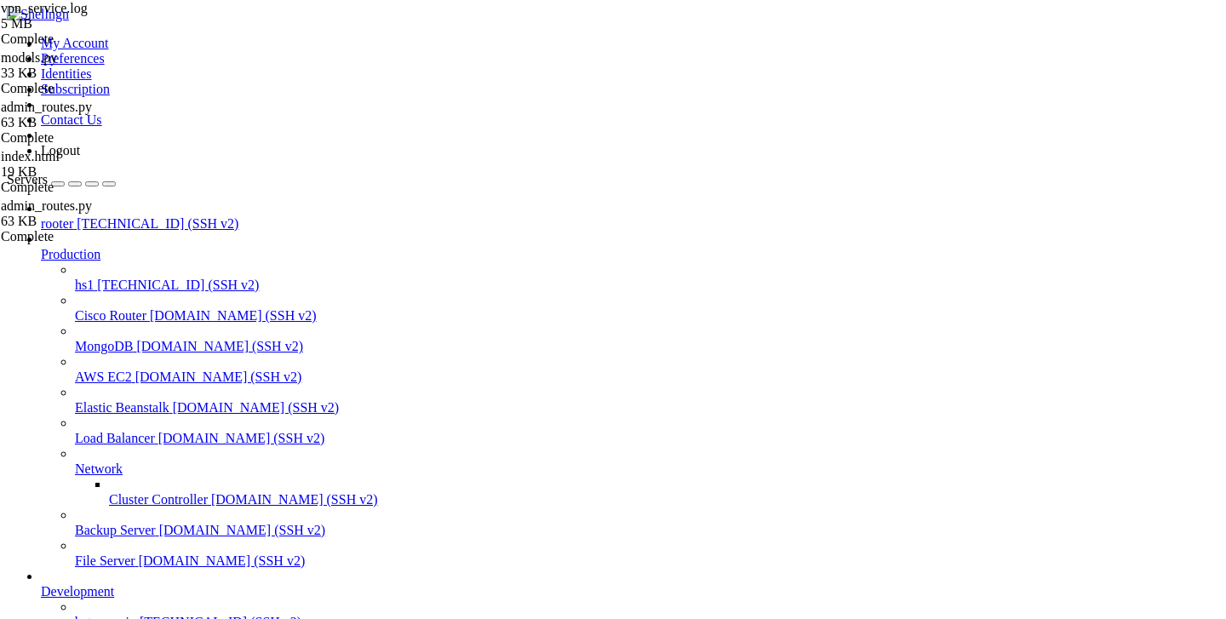
scroll to position [158, 0]
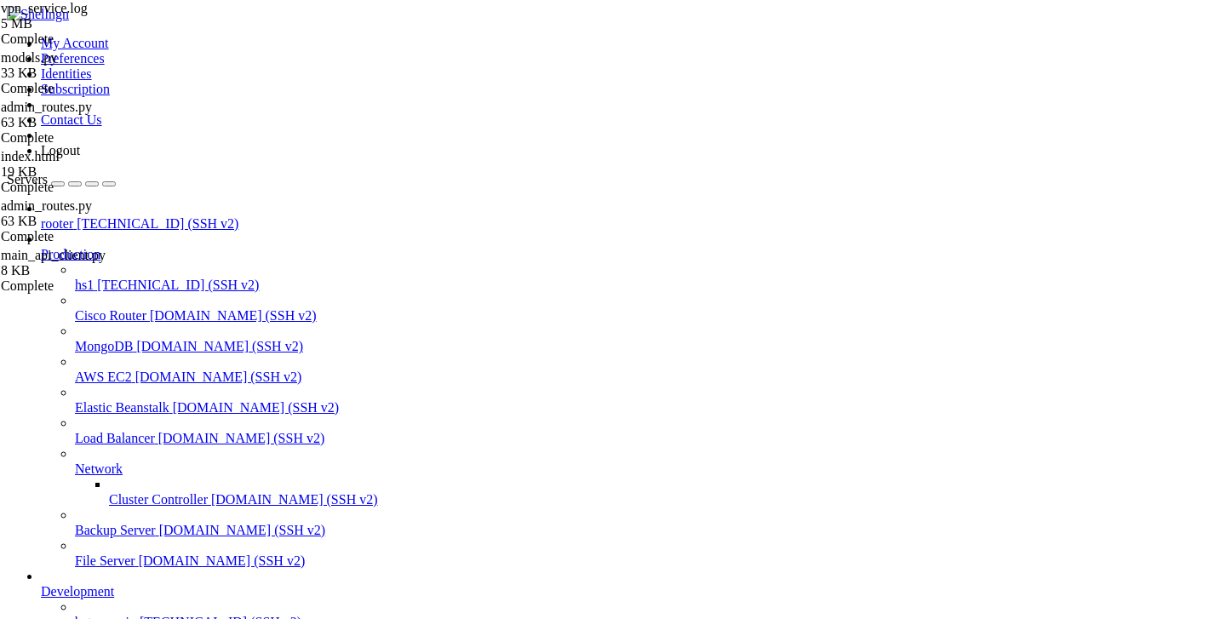
type input "/var/service/batya_vpn_bot/batya_logger_backend"
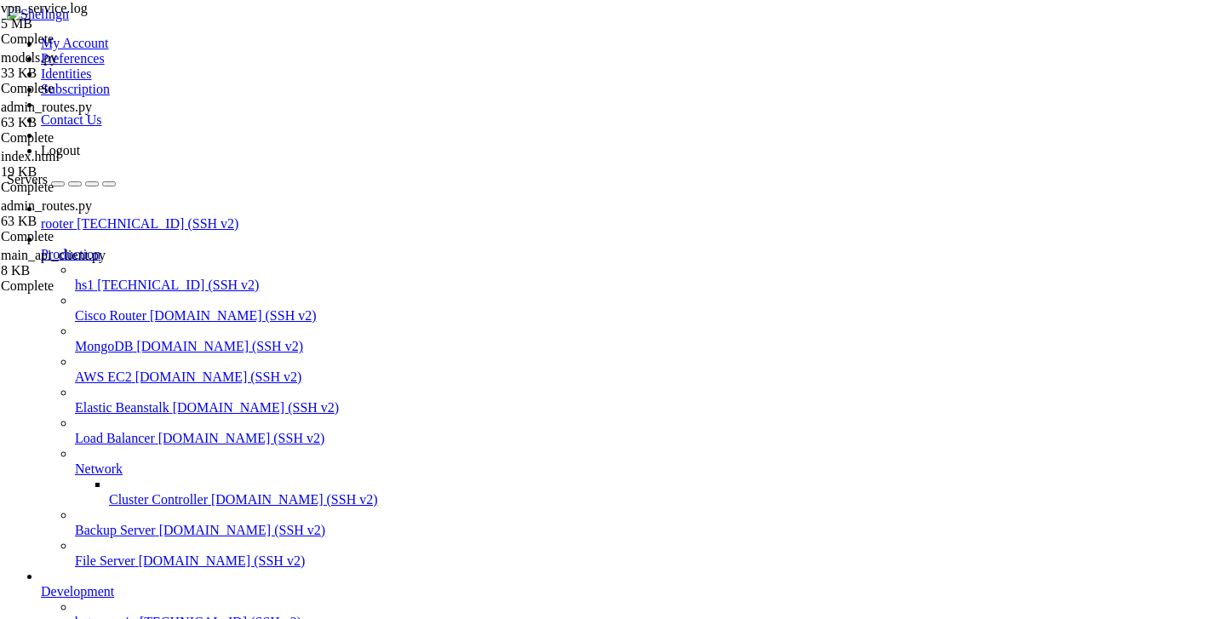
type input "/var/service/batya_vpn_bot/batya_logger_backend/services"
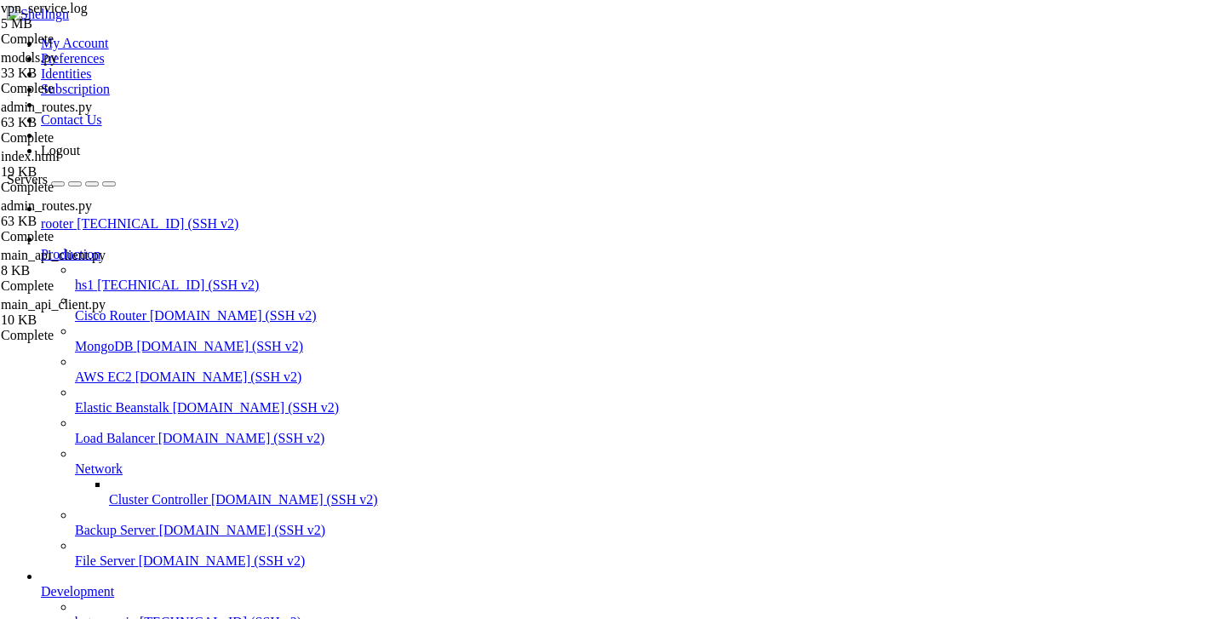
scroll to position [4247, 0]
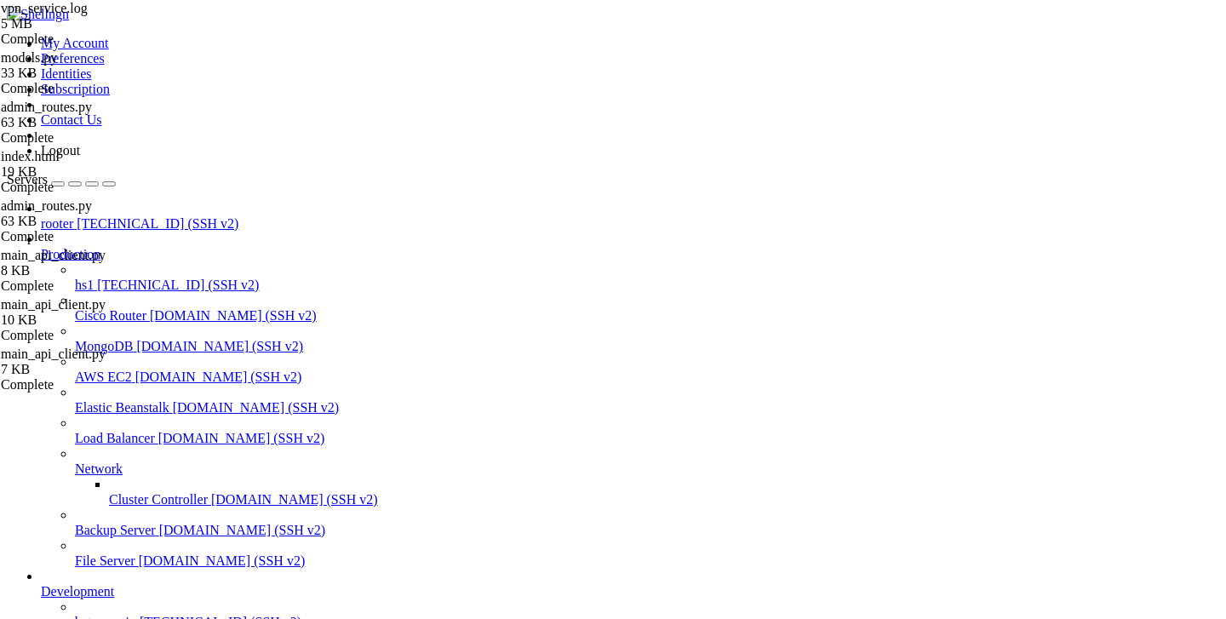
scroll to position [14484, 0]
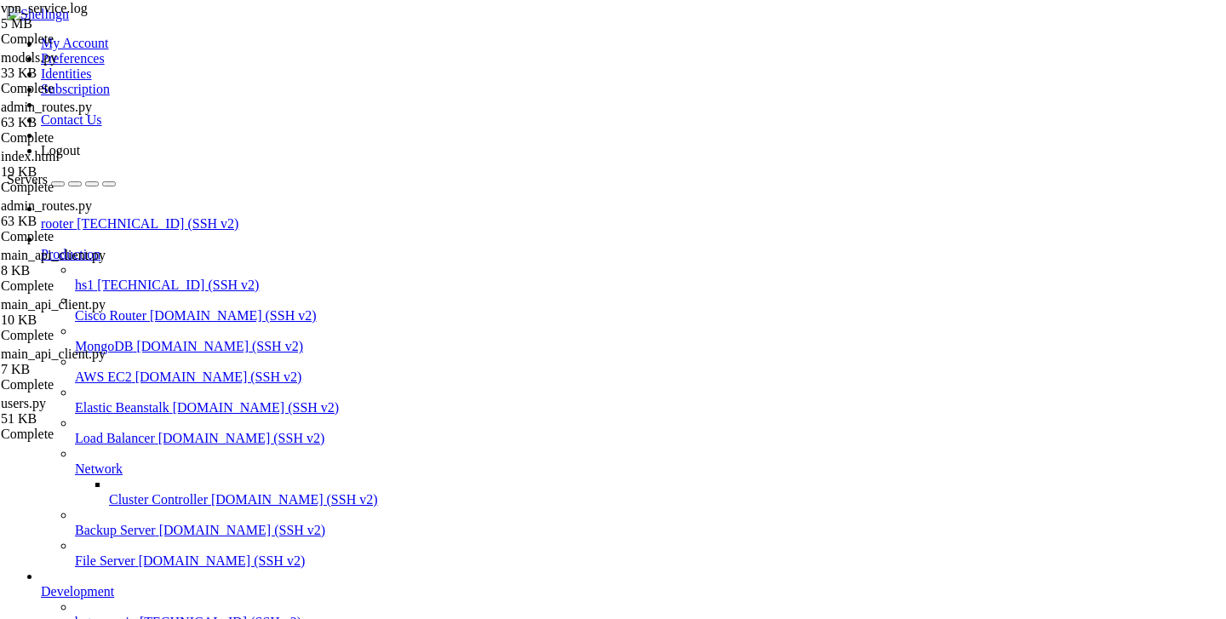
type input "/var/service/batya_vpn_bot/batya_logger_backend/services"
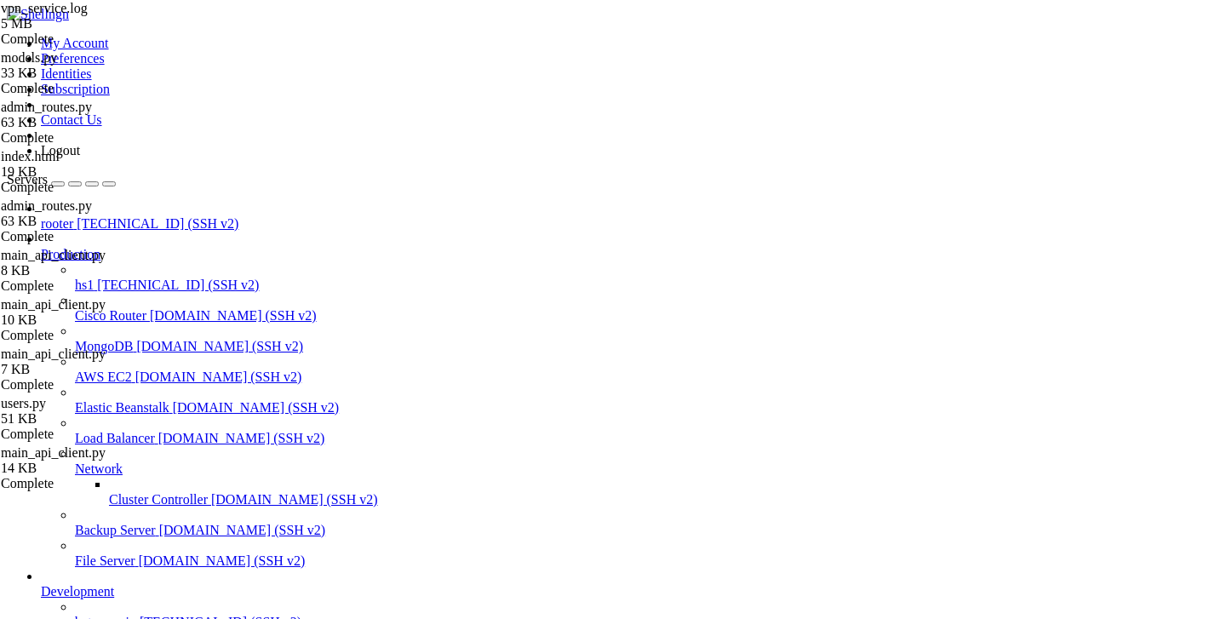
scroll to position [15192, 0]
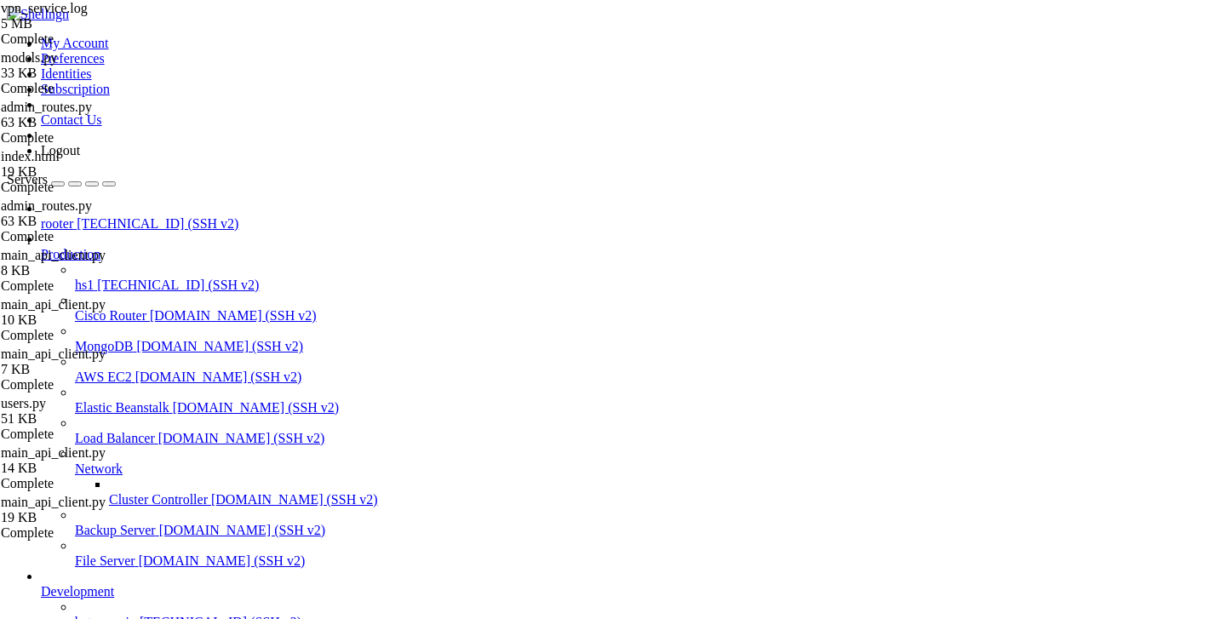
scroll to position [18024, 0]
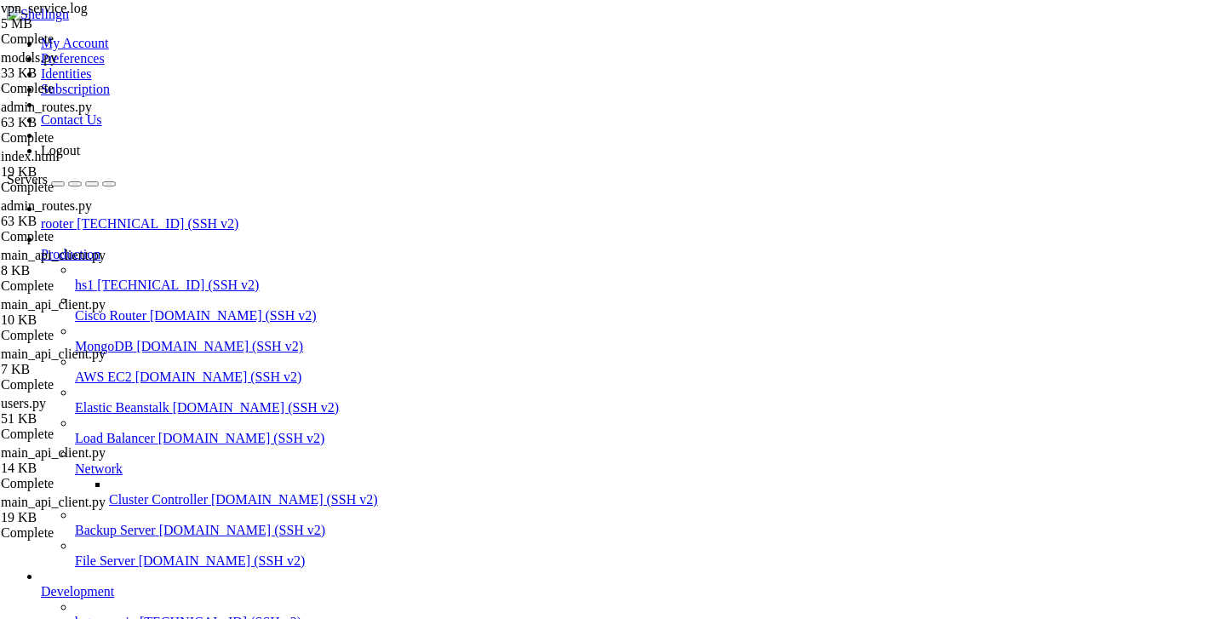
type input "/var/service/batya_vpn_bot/batya_logger_backend/templates"
